Goal: Task Accomplishment & Management: Use online tool/utility

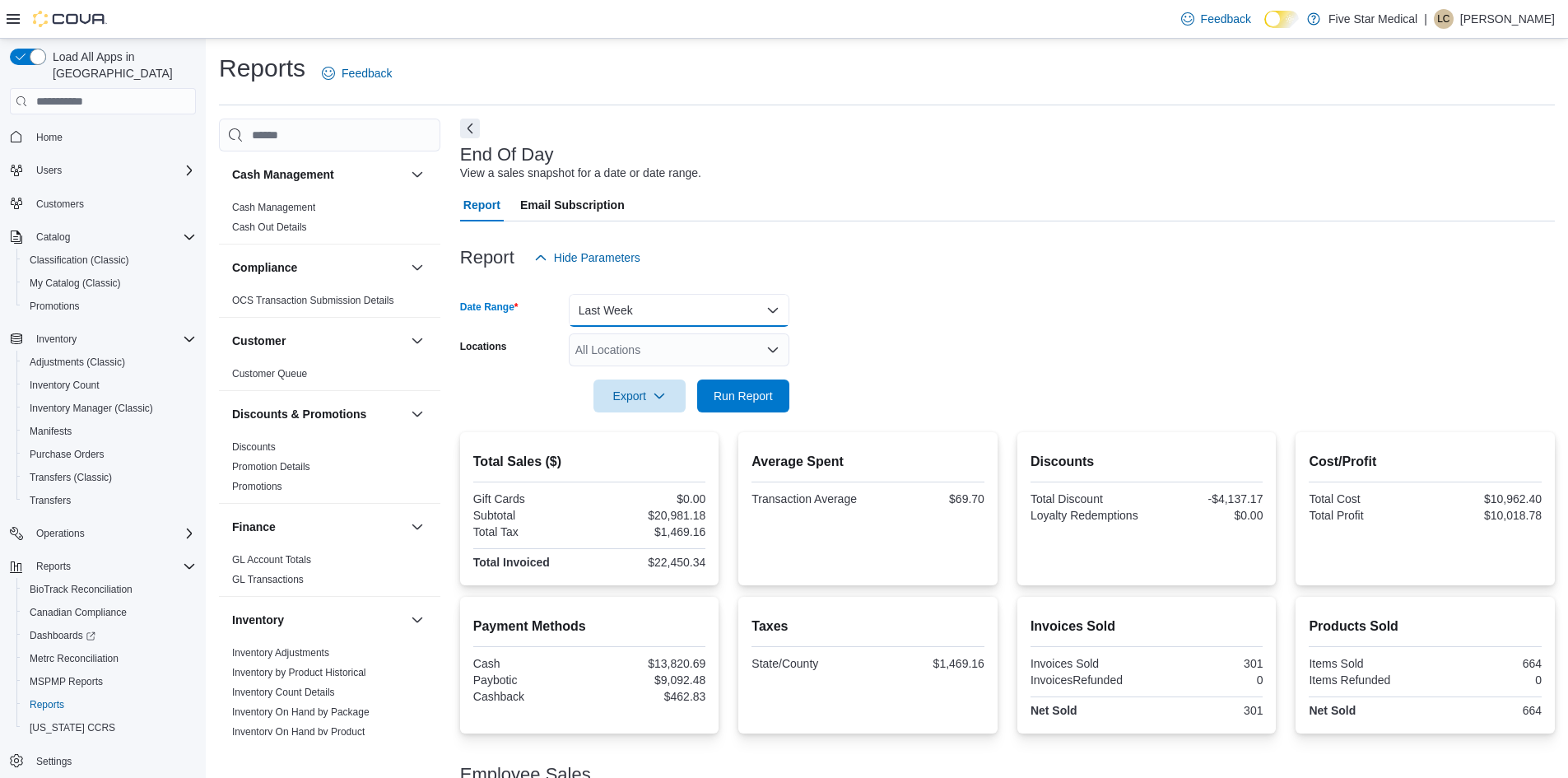
click at [743, 310] on button "Last Week" at bounding box center [678, 309] width 220 height 33
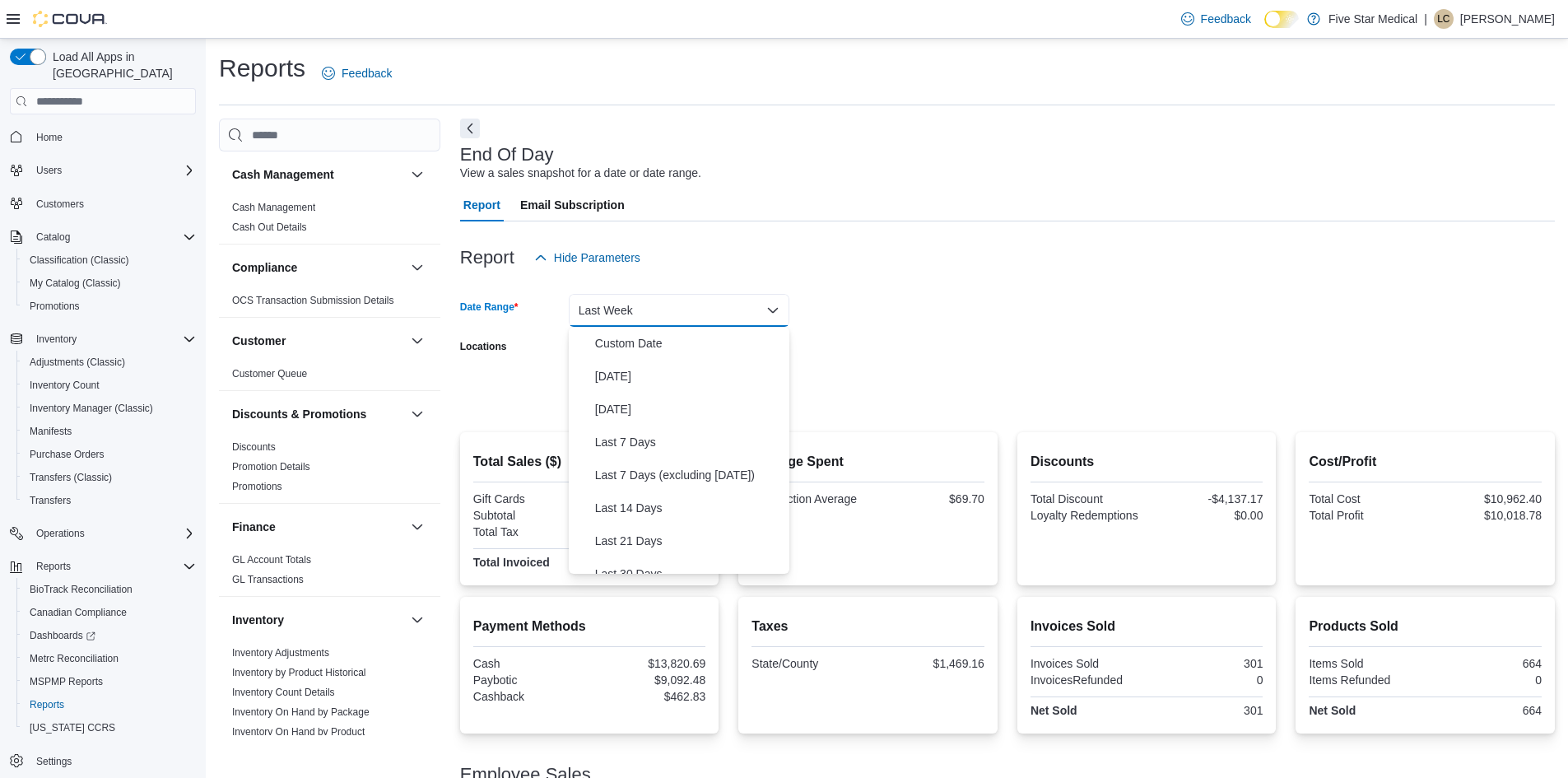
scroll to position [156, 0]
click at [657, 425] on span "Last 30 Days" at bounding box center [689, 417] width 188 height 20
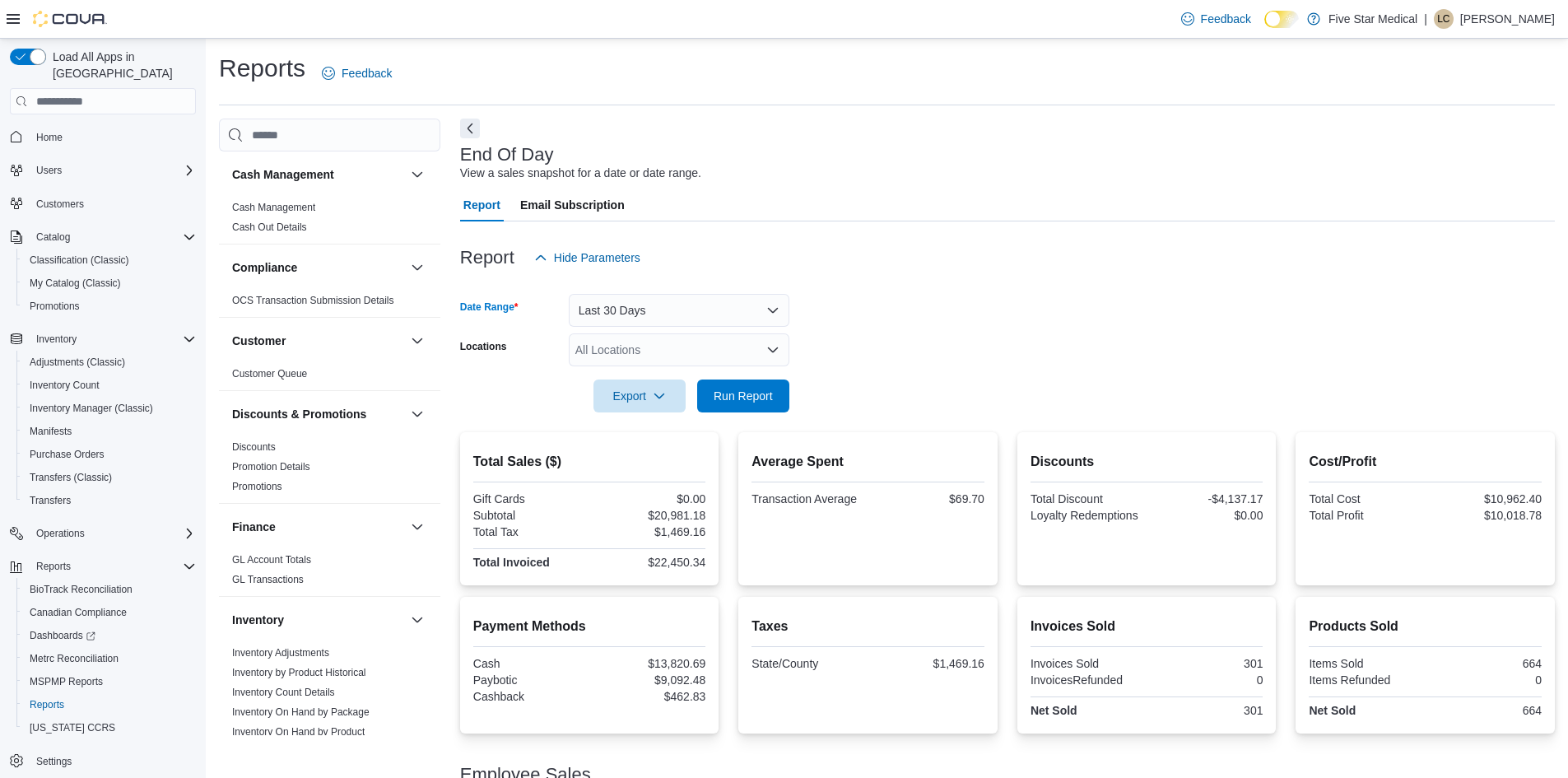
click at [725, 379] on div at bounding box center [1006, 372] width 1094 height 13
click at [736, 388] on span "Run Report" at bounding box center [742, 394] width 72 height 33
click at [768, 317] on button "Last 30 Days" at bounding box center [678, 309] width 220 height 33
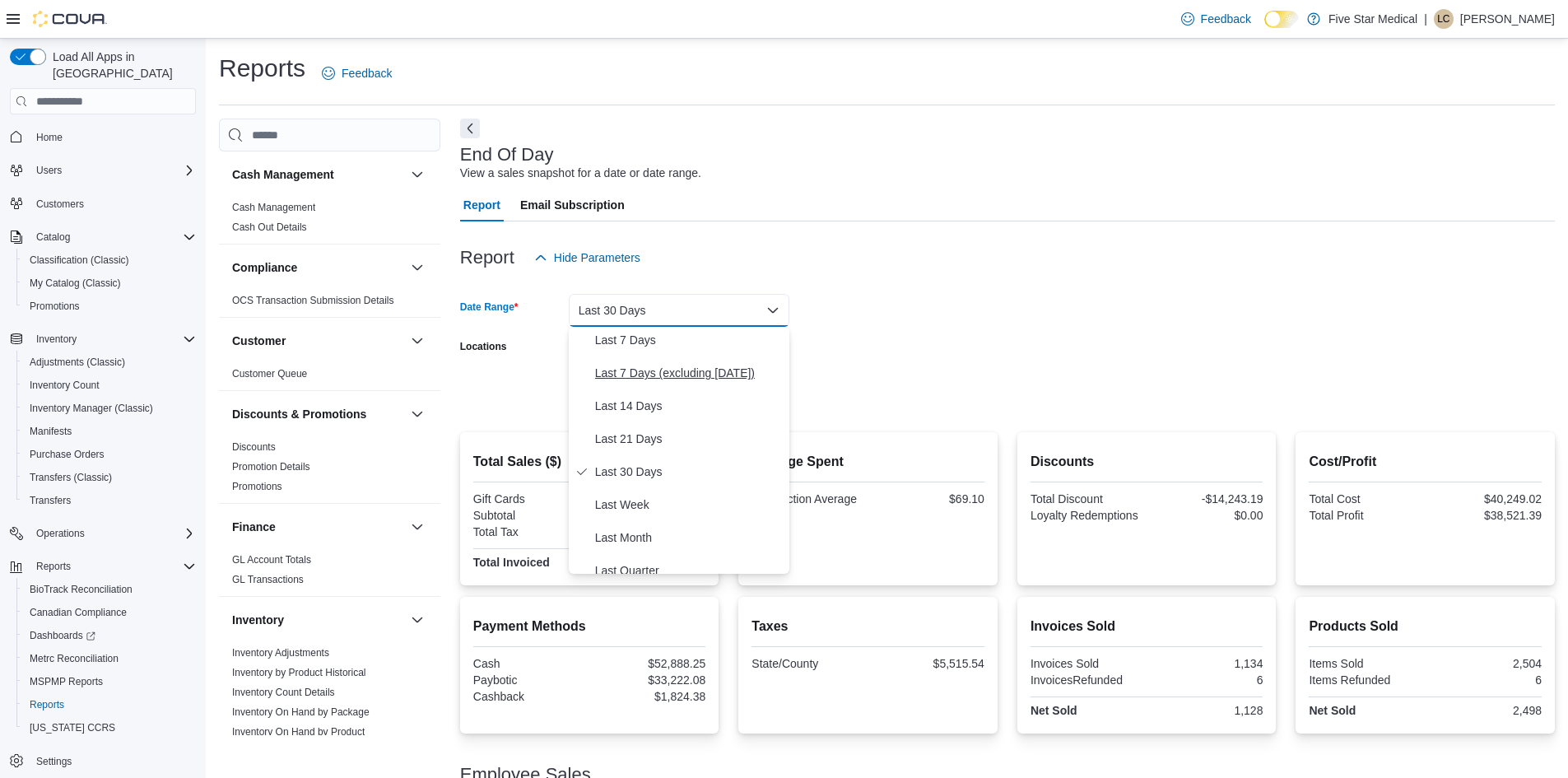
scroll to position [247, 0]
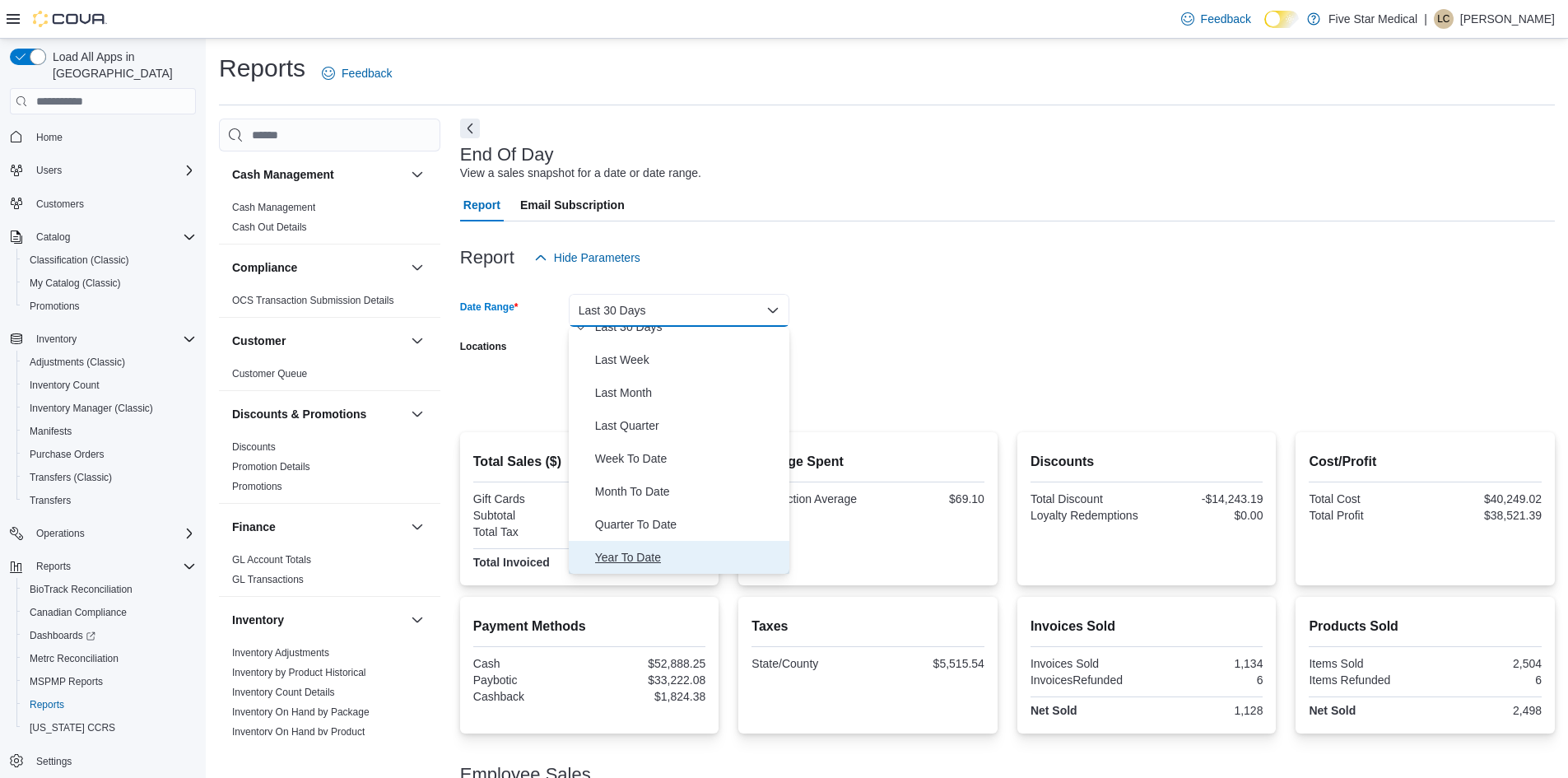
click at [669, 552] on span "Year To Date" at bounding box center [689, 558] width 188 height 20
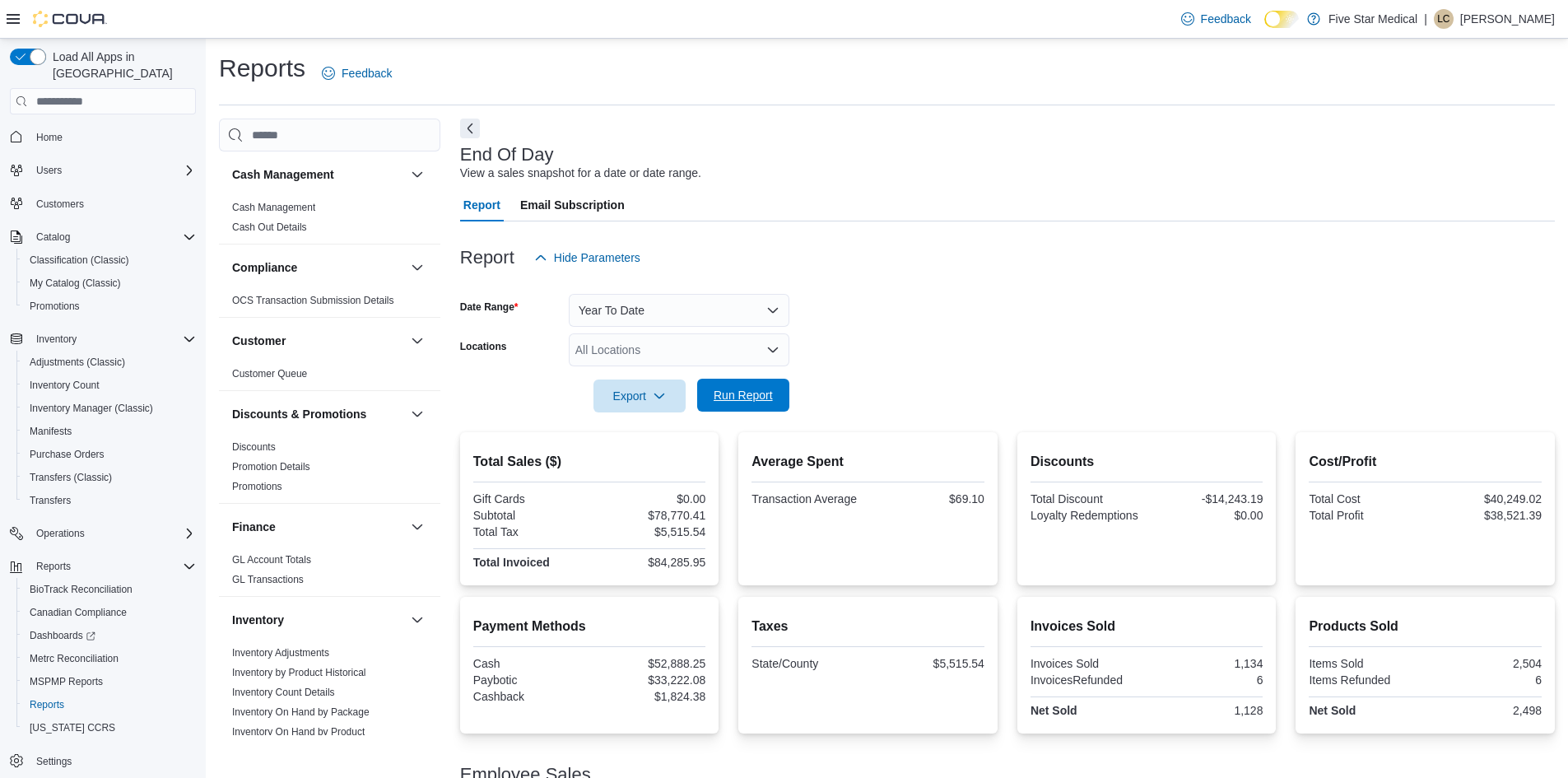
click at [743, 400] on span "Run Report" at bounding box center [743, 394] width 59 height 17
click at [982, 307] on form "Date Range Year To Date Locations All Locations Export Run Report" at bounding box center [1006, 343] width 1094 height 138
click at [749, 309] on button "Year To Date" at bounding box center [678, 309] width 220 height 33
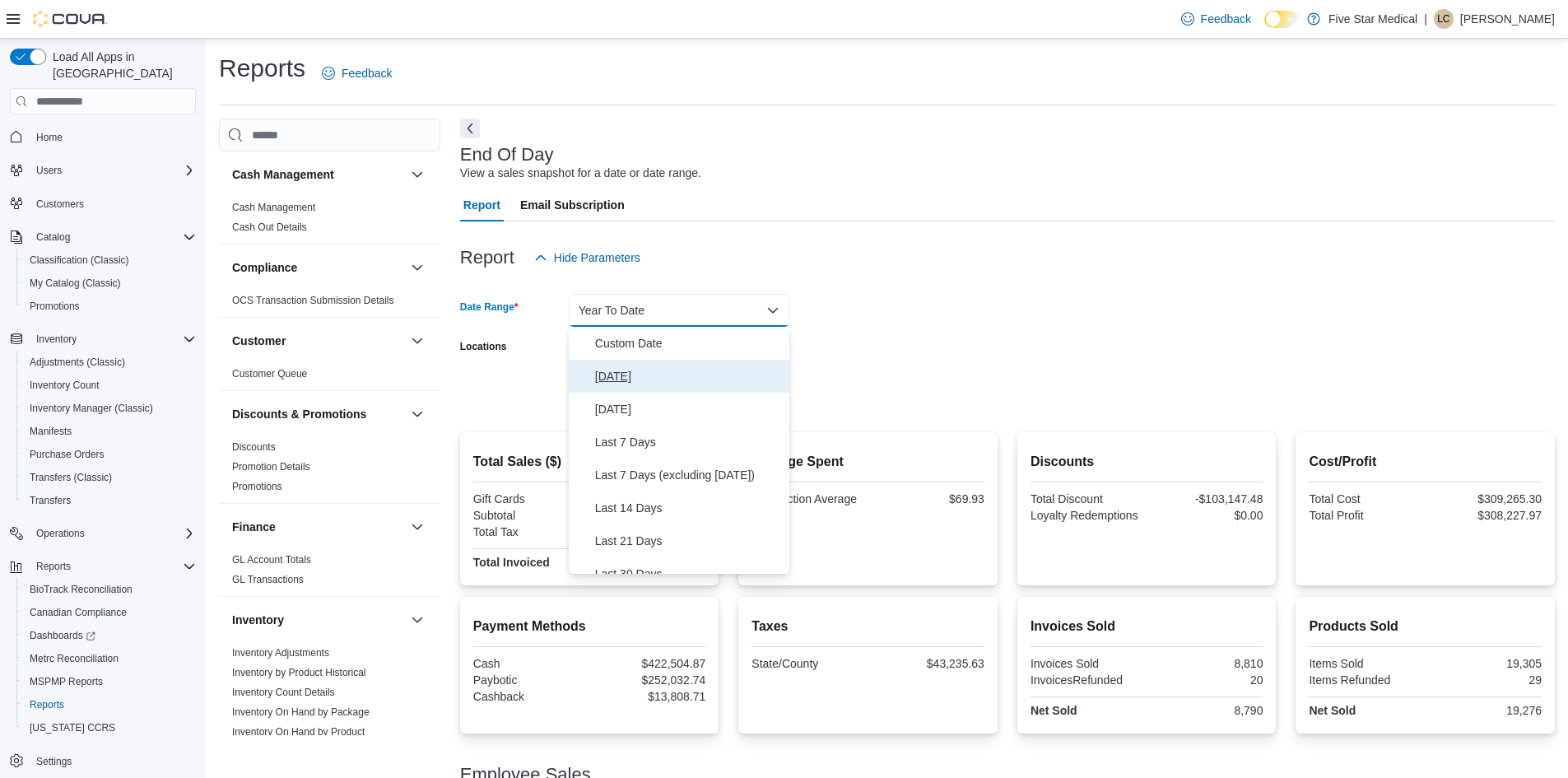
click at [621, 373] on span "[DATE]" at bounding box center [689, 376] width 188 height 20
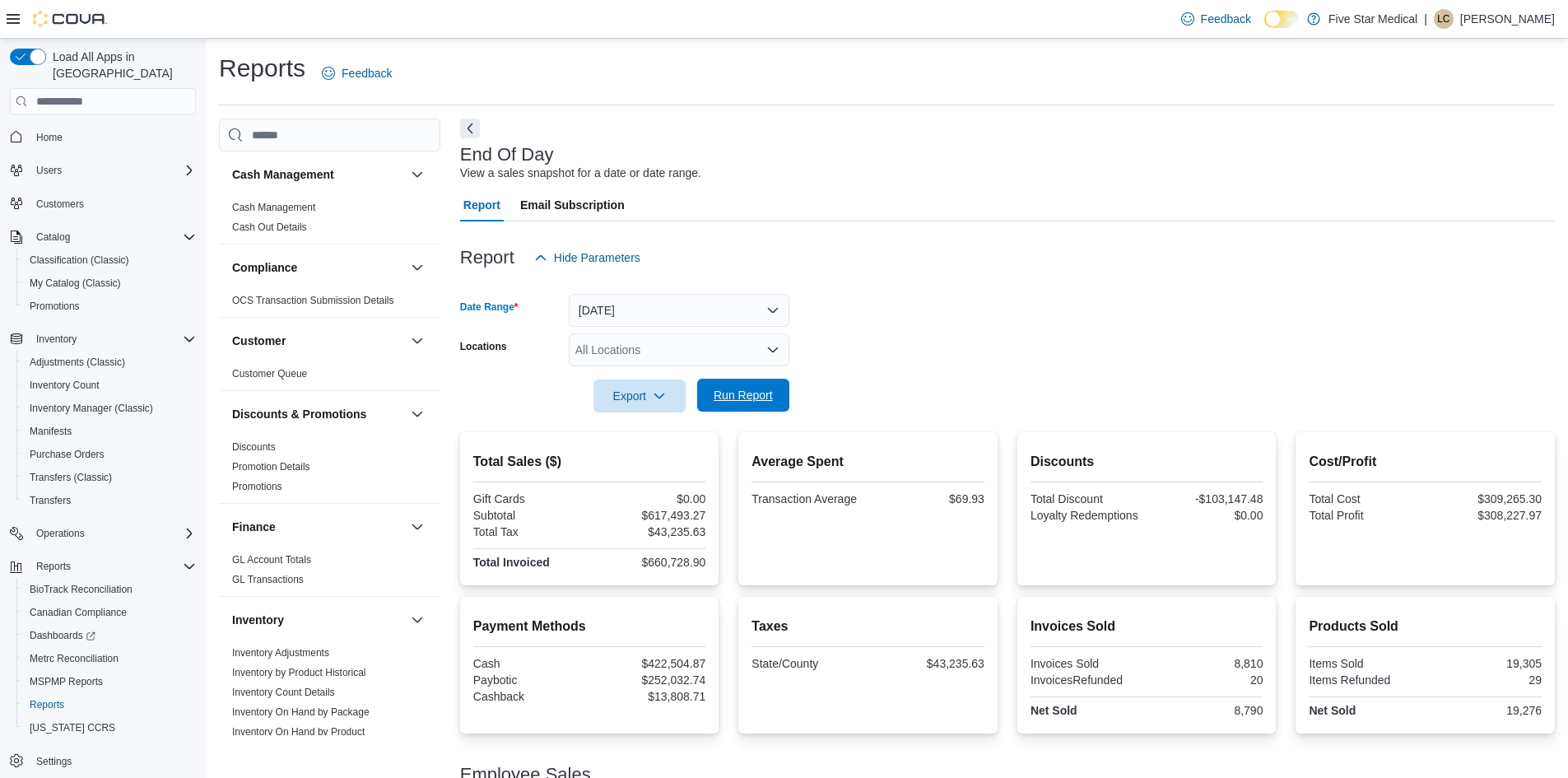
click at [730, 384] on span "Run Report" at bounding box center [742, 394] width 72 height 33
click at [753, 321] on button "[DATE]" at bounding box center [678, 309] width 220 height 33
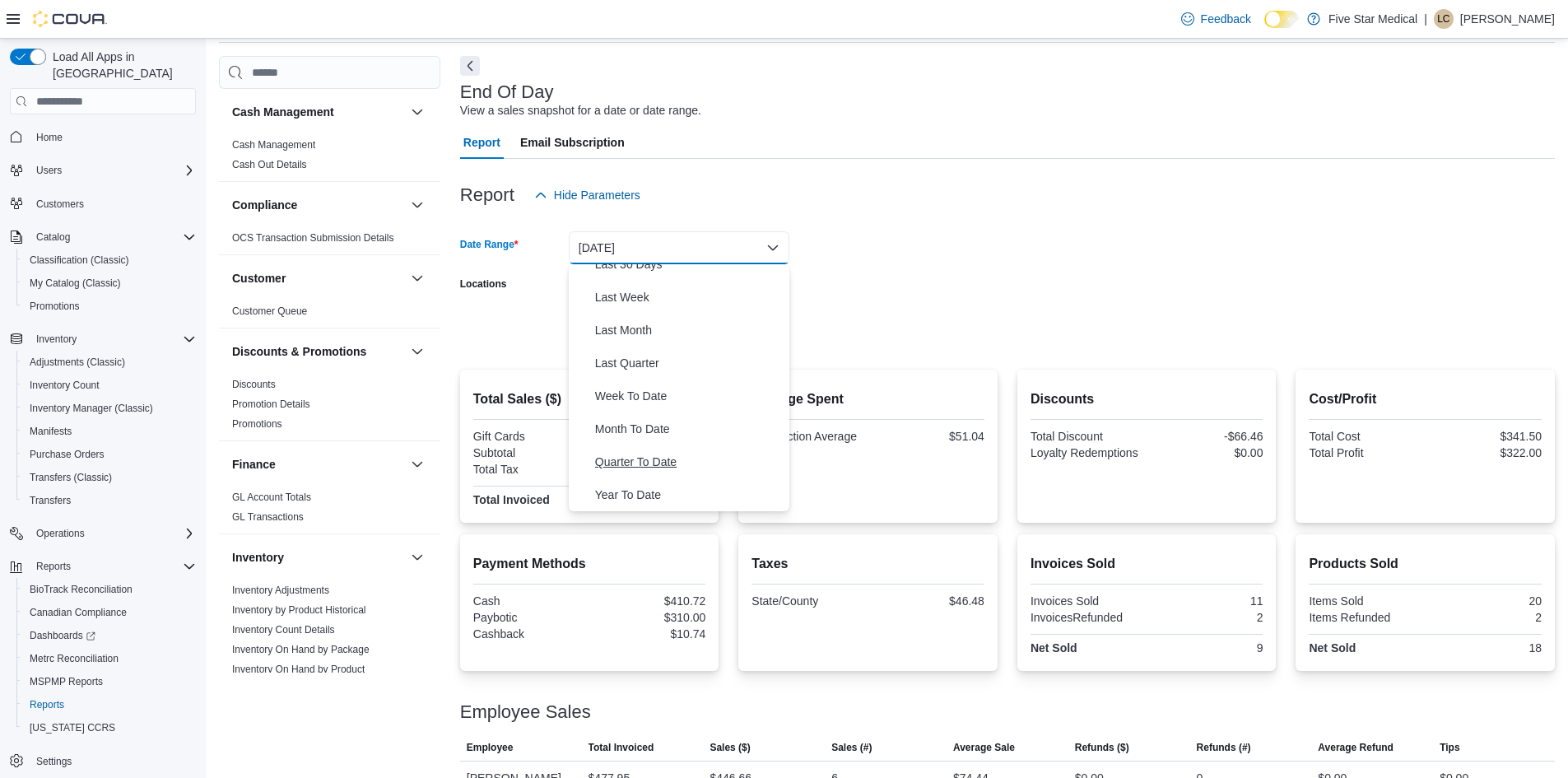
scroll to position [127, 0]
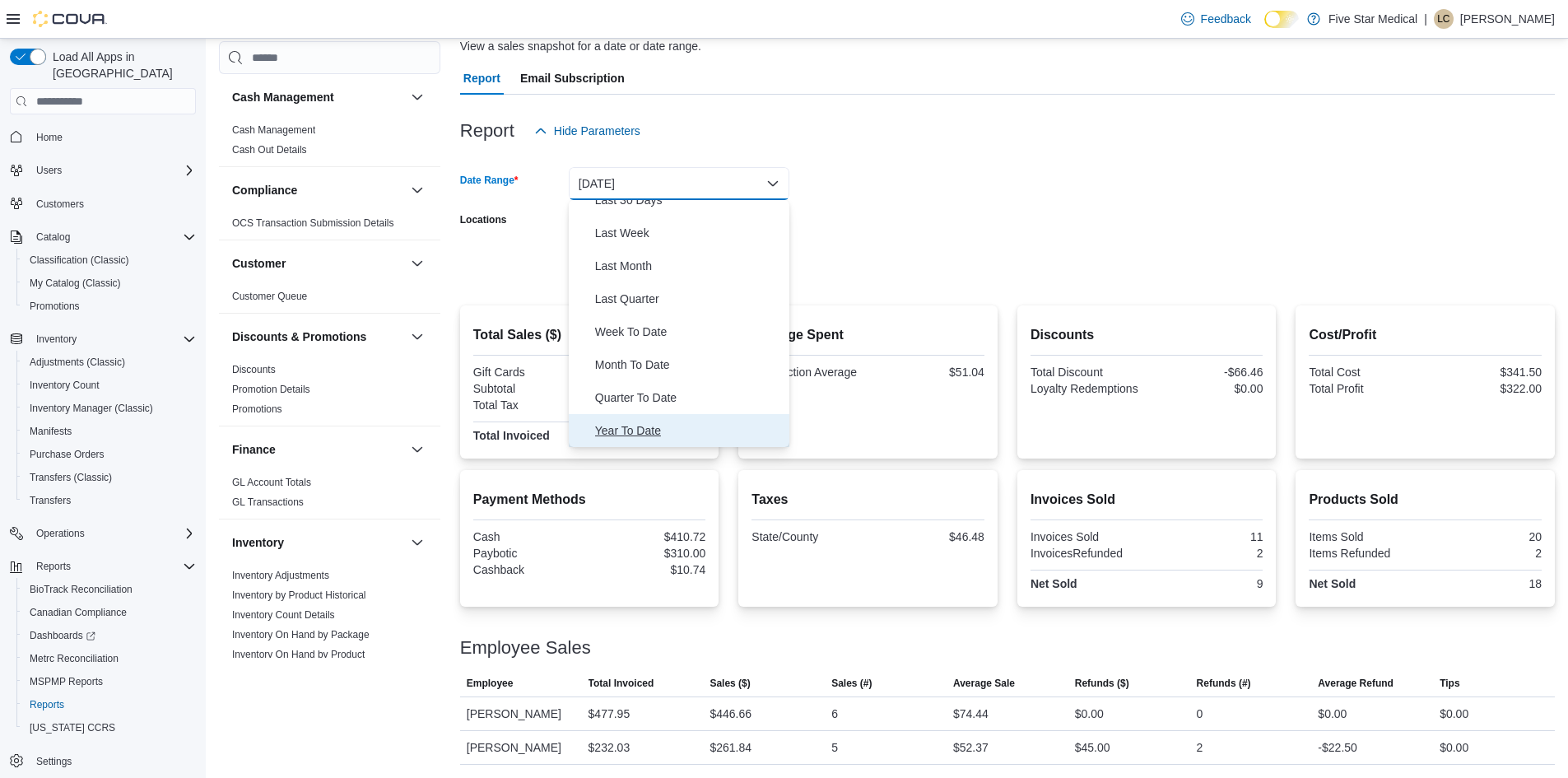
click at [651, 421] on span "Year To Date" at bounding box center [689, 430] width 188 height 20
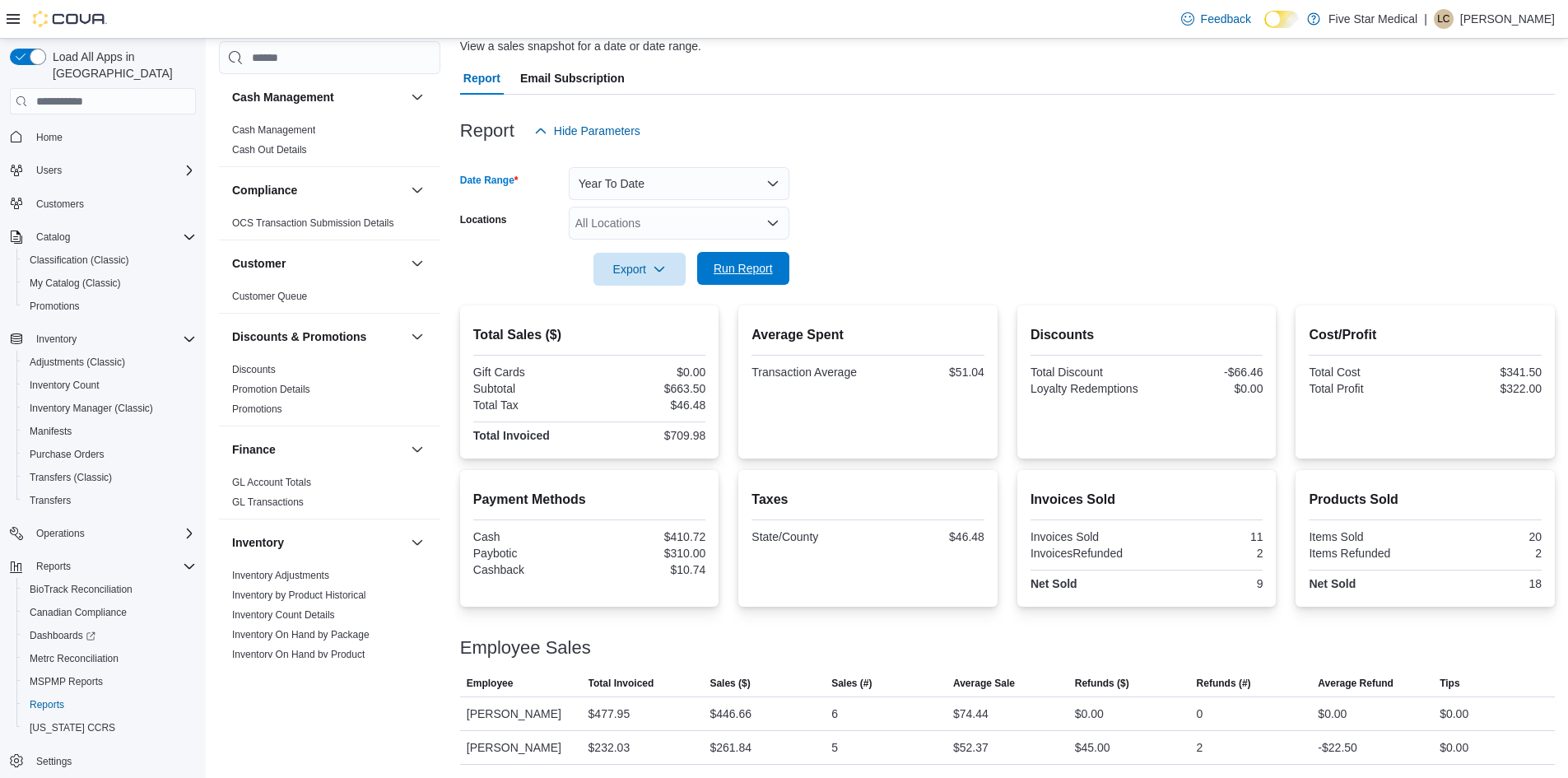
click at [726, 261] on span "Run Report" at bounding box center [742, 268] width 72 height 33
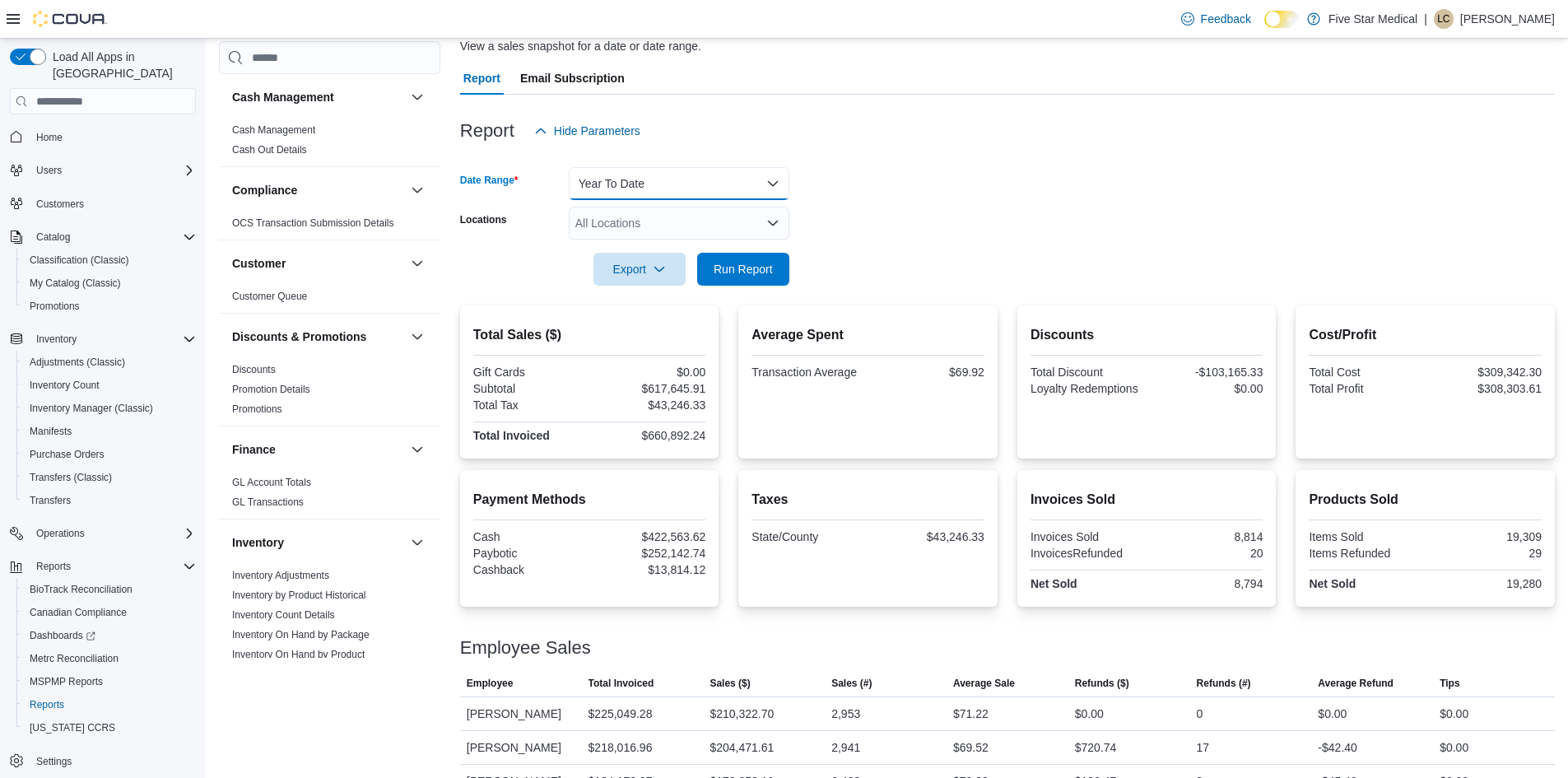
click at [742, 178] on button "Year To Date" at bounding box center [678, 183] width 220 height 33
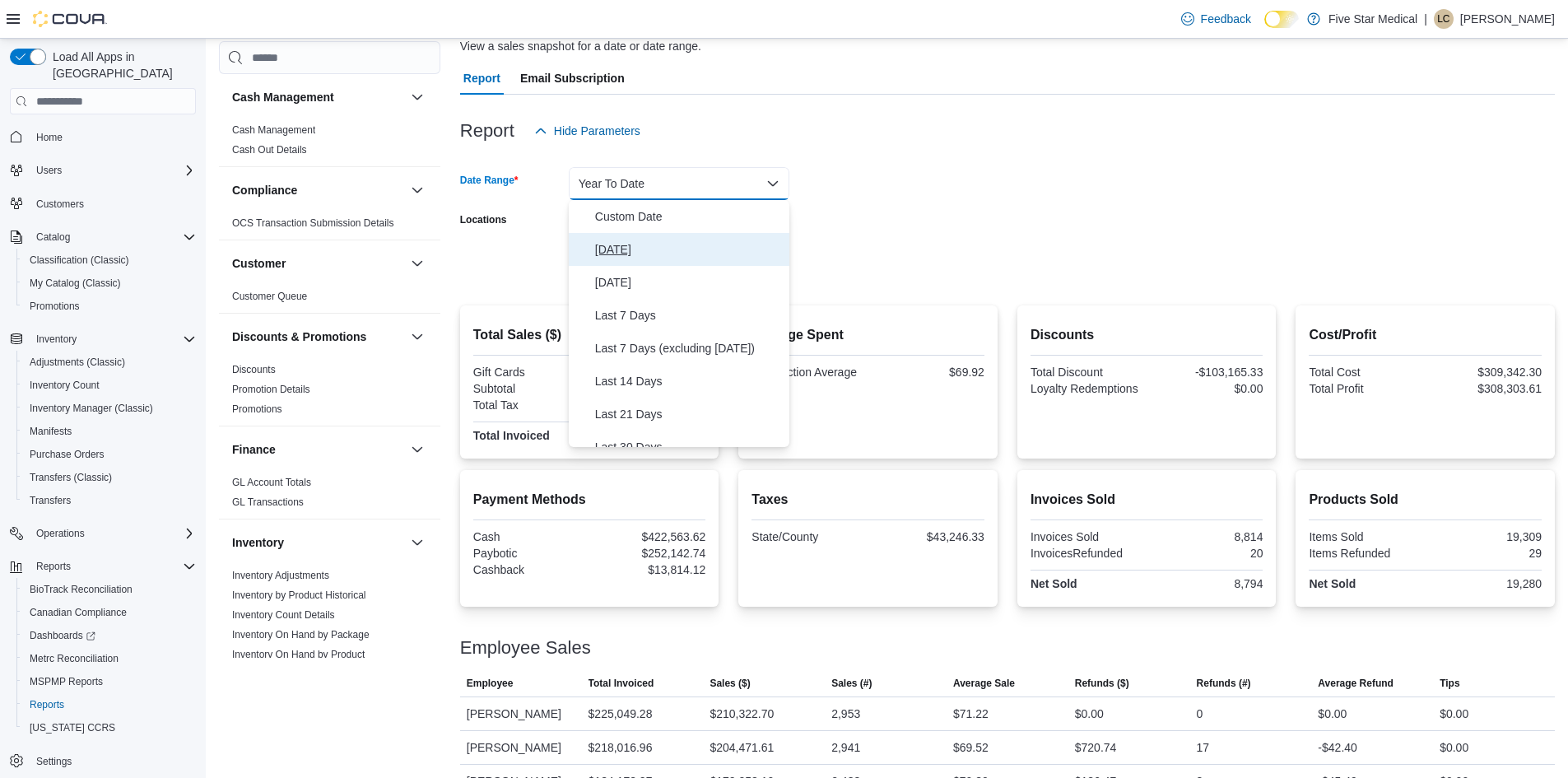
click at [647, 248] on span "[DATE]" at bounding box center [689, 249] width 188 height 20
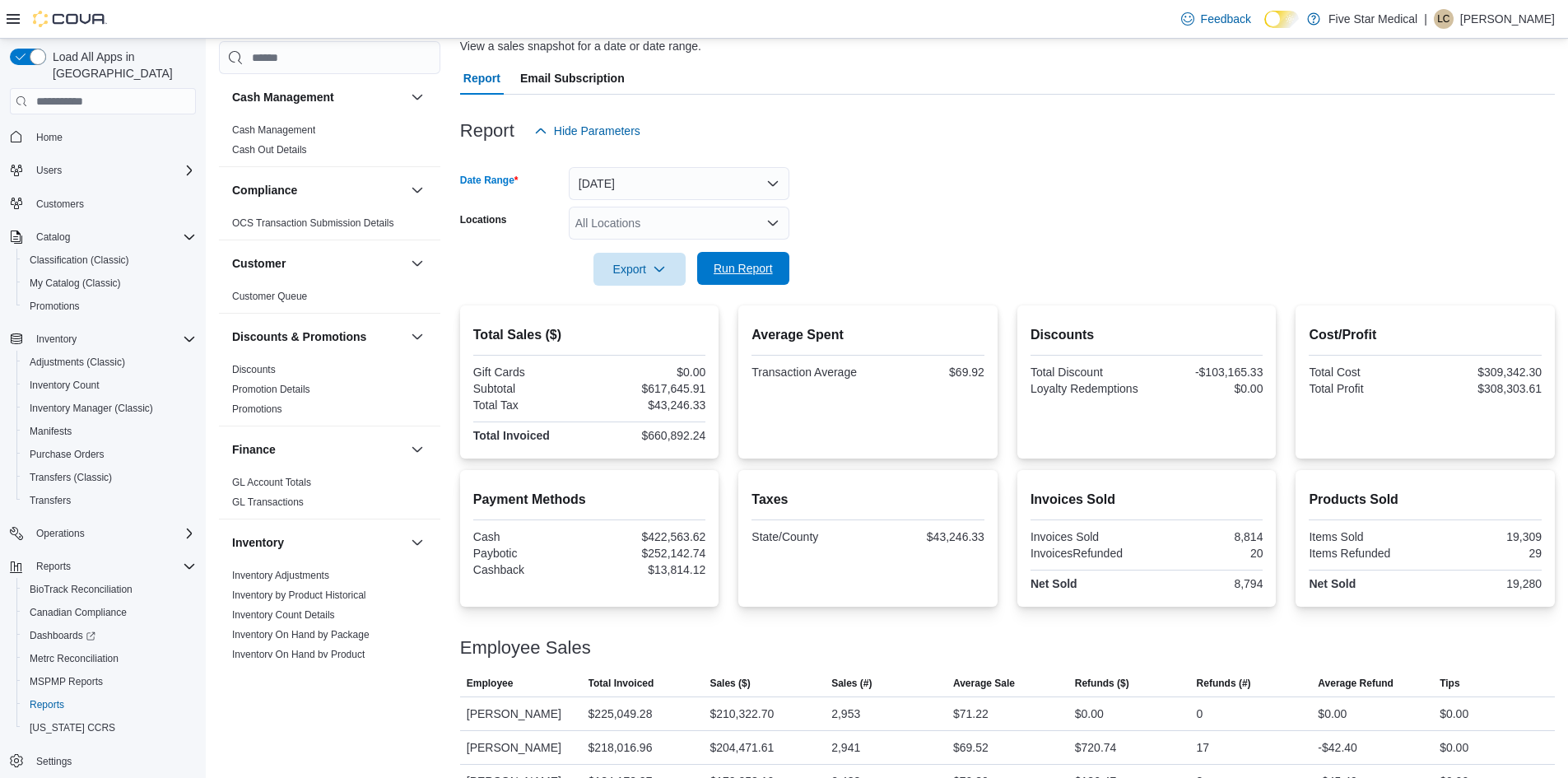
click at [744, 262] on span "Run Report" at bounding box center [743, 268] width 59 height 17
click at [764, 283] on span "Run Report" at bounding box center [742, 268] width 72 height 33
